Goal: Task Accomplishment & Management: Manage account settings

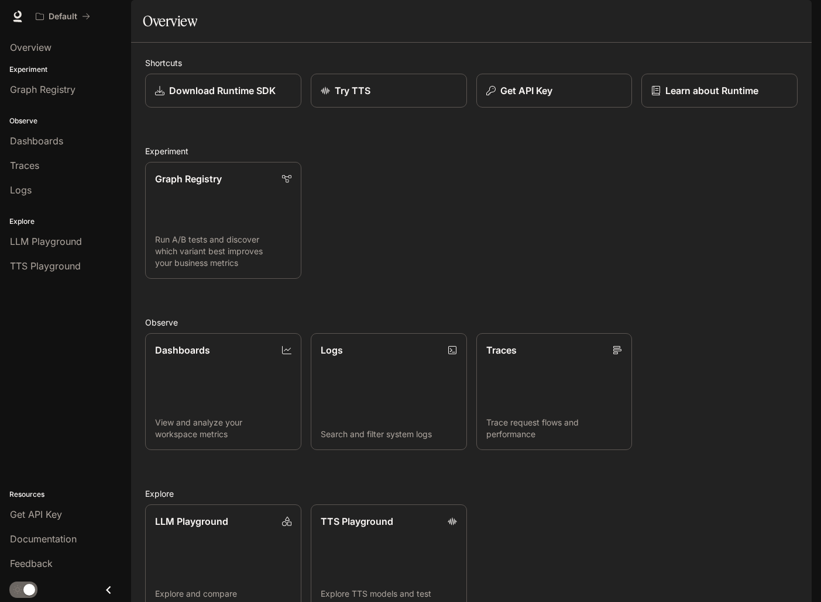
click at [790, 15] on img "button" at bounding box center [795, 16] width 16 height 16
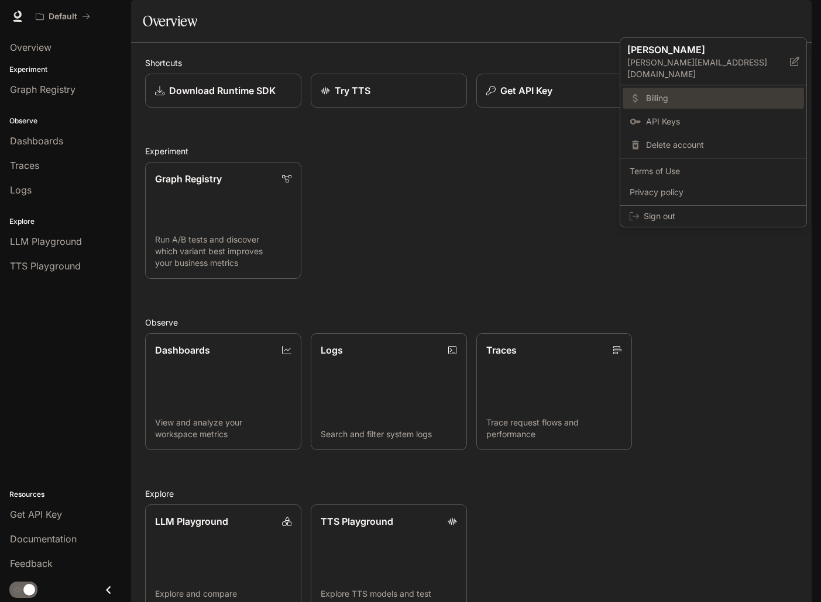
click at [698, 92] on span "Billing" at bounding box center [721, 98] width 151 height 12
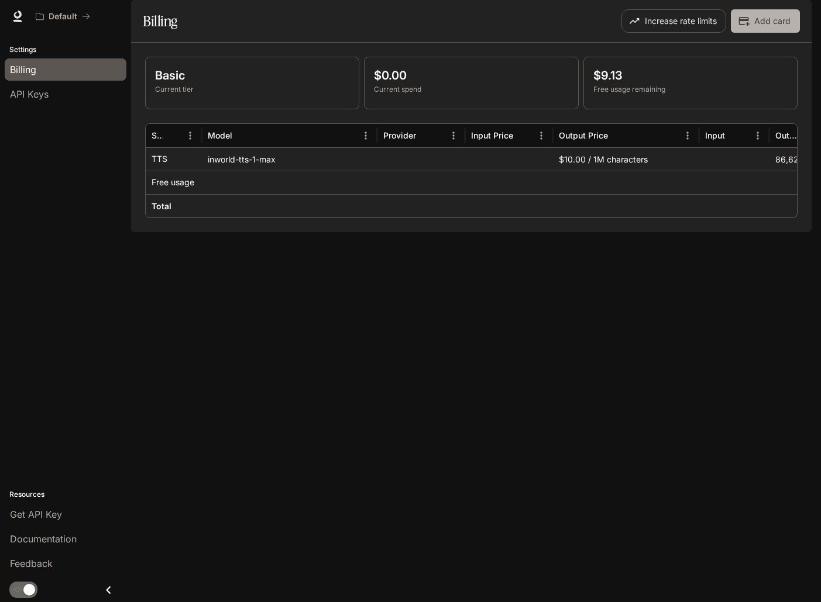
click at [754, 33] on button "Add card" at bounding box center [764, 20] width 69 height 23
click at [701, 33] on button "Increase rate limits" at bounding box center [673, 20] width 105 height 23
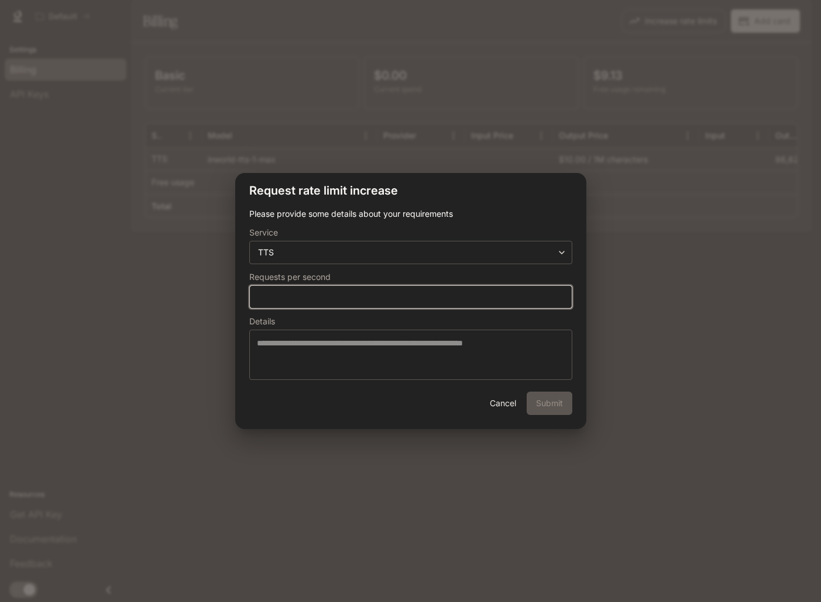
click at [440, 294] on input "*" at bounding box center [411, 297] width 322 height 12
click at [437, 260] on div "**********" at bounding box center [410, 252] width 323 height 23
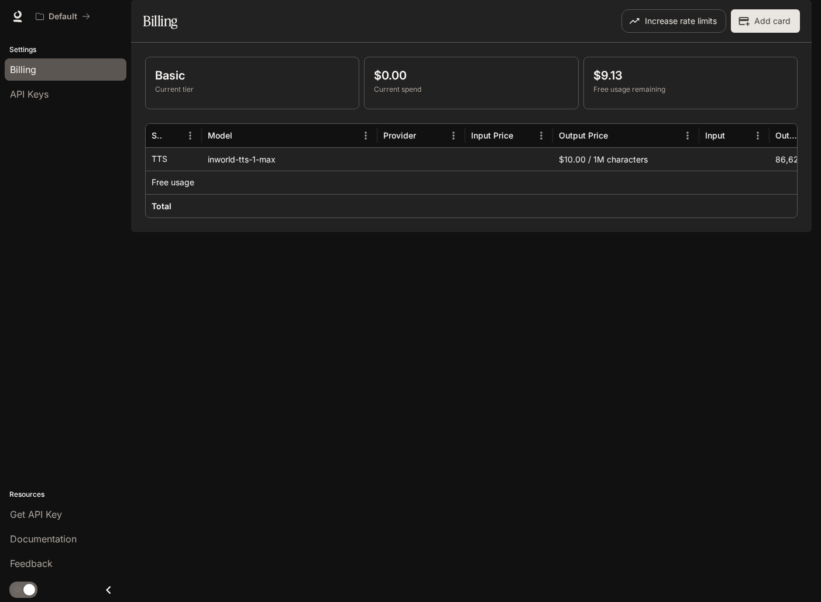
click at [791, 16] on img "button" at bounding box center [795, 16] width 16 height 16
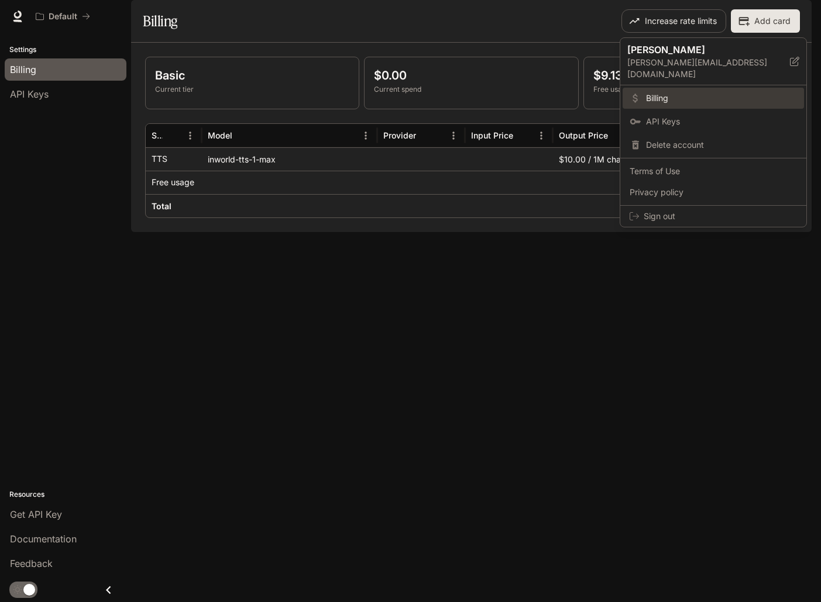
click at [709, 92] on span "Billing" at bounding box center [721, 98] width 151 height 12
click at [485, 101] on div at bounding box center [410, 301] width 821 height 602
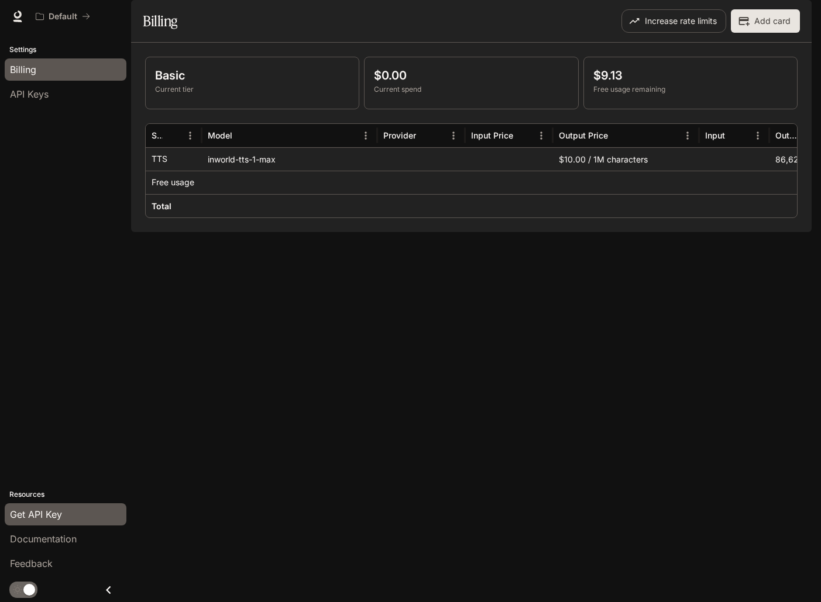
click at [47, 514] on span "Get API Key" at bounding box center [36, 515] width 52 height 14
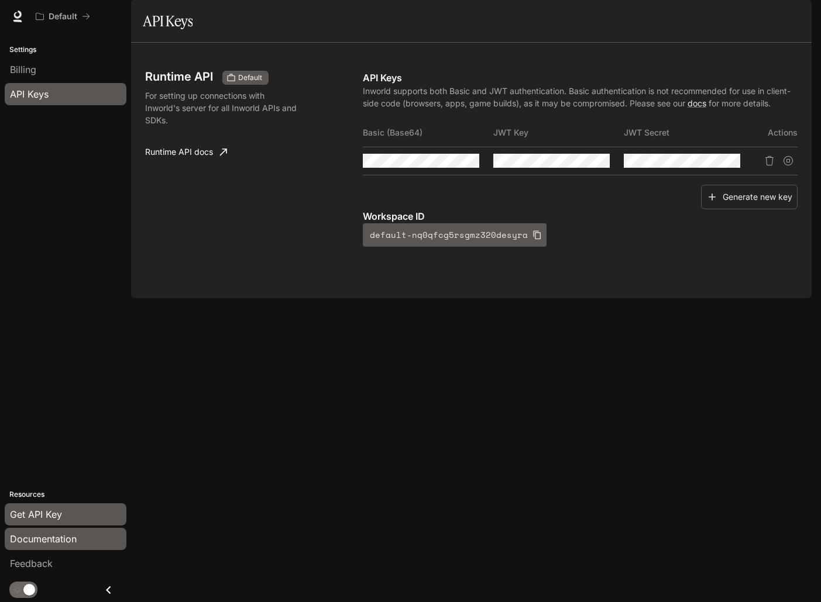
click at [49, 534] on span "Documentation" at bounding box center [43, 539] width 67 height 14
